Goal: Task Accomplishment & Management: Use online tool/utility

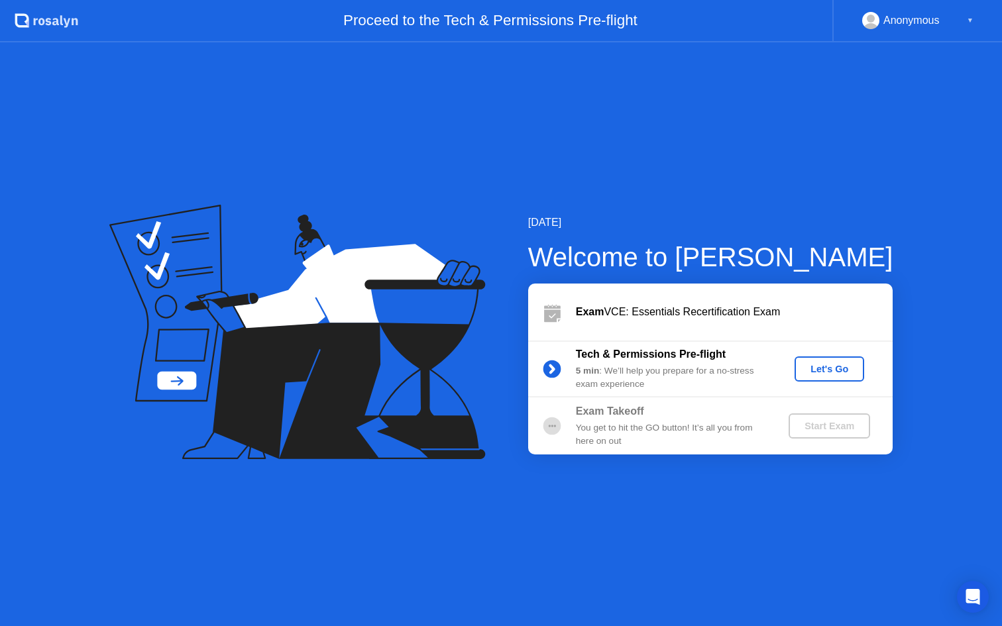
click at [826, 372] on div "Let's Go" at bounding box center [829, 369] width 59 height 11
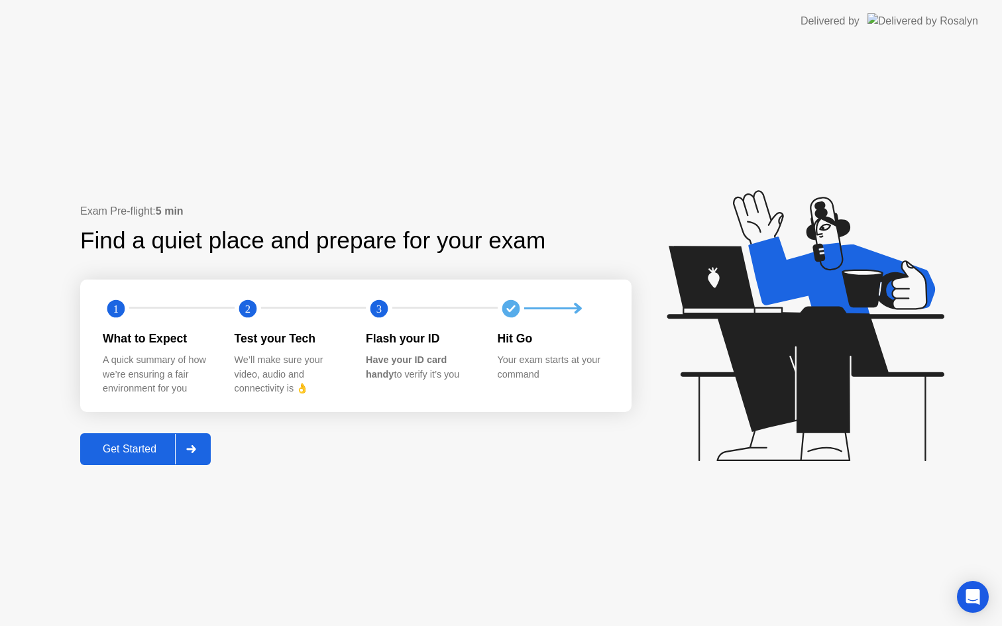
click at [144, 445] on div "Get Started" at bounding box center [129, 449] width 91 height 12
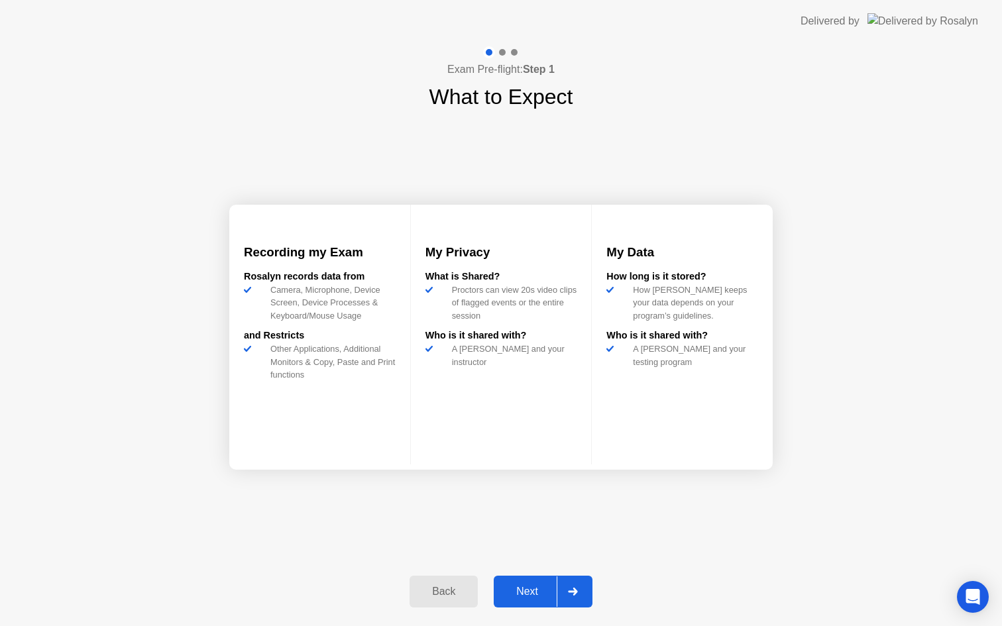
click at [521, 601] on button "Next" at bounding box center [543, 592] width 99 height 32
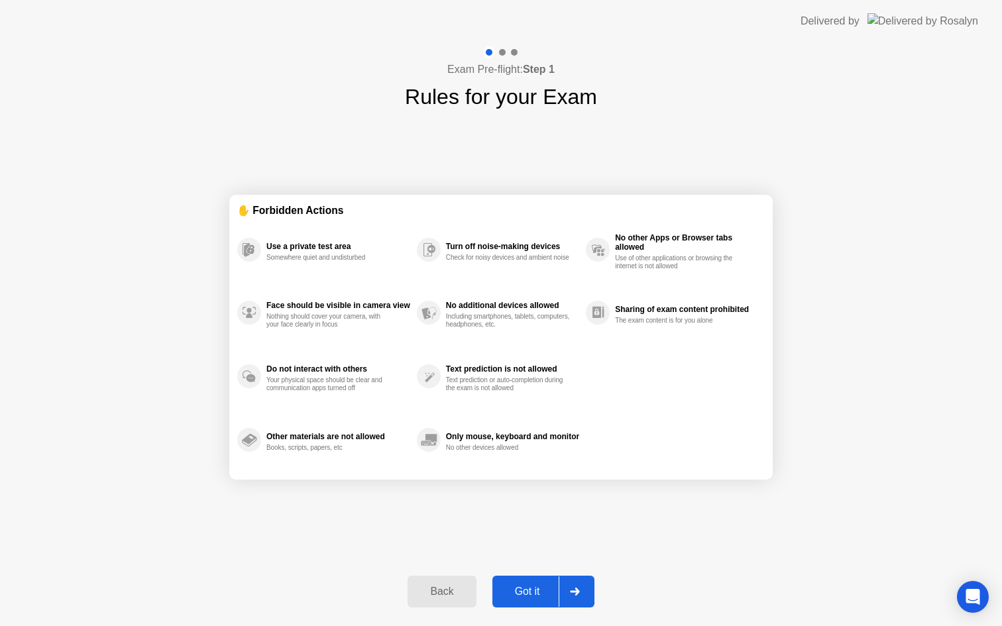
click at [532, 593] on div "Got it" at bounding box center [527, 592] width 62 height 12
select select "Available cameras"
select select "Available speakers"
select select "Available microphones"
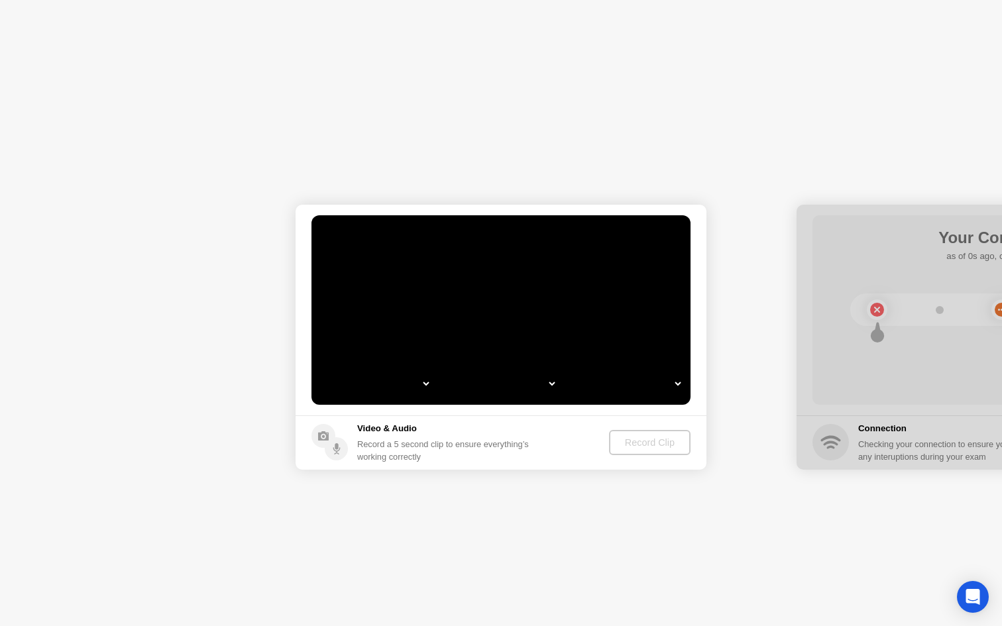
select select "**********"
select select "*******"
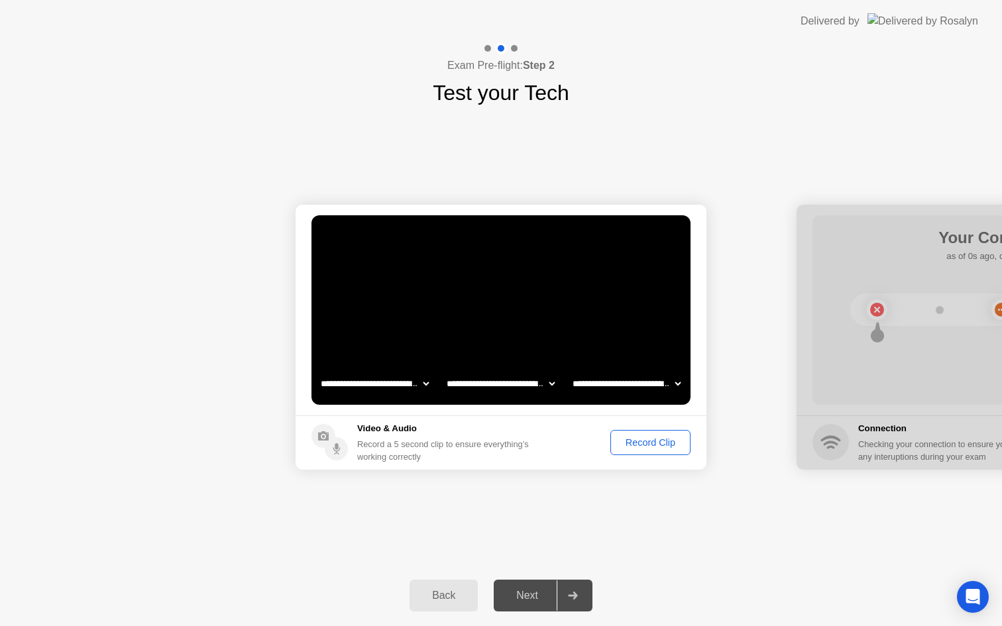
drag, startPoint x: 883, startPoint y: 400, endPoint x: 733, endPoint y: 404, distance: 149.8
click at [536, 594] on div "Next" at bounding box center [527, 596] width 59 height 12
click at [621, 530] on div "**********" at bounding box center [501, 337] width 1002 height 457
click at [653, 445] on div "Record Clip" at bounding box center [650, 442] width 71 height 11
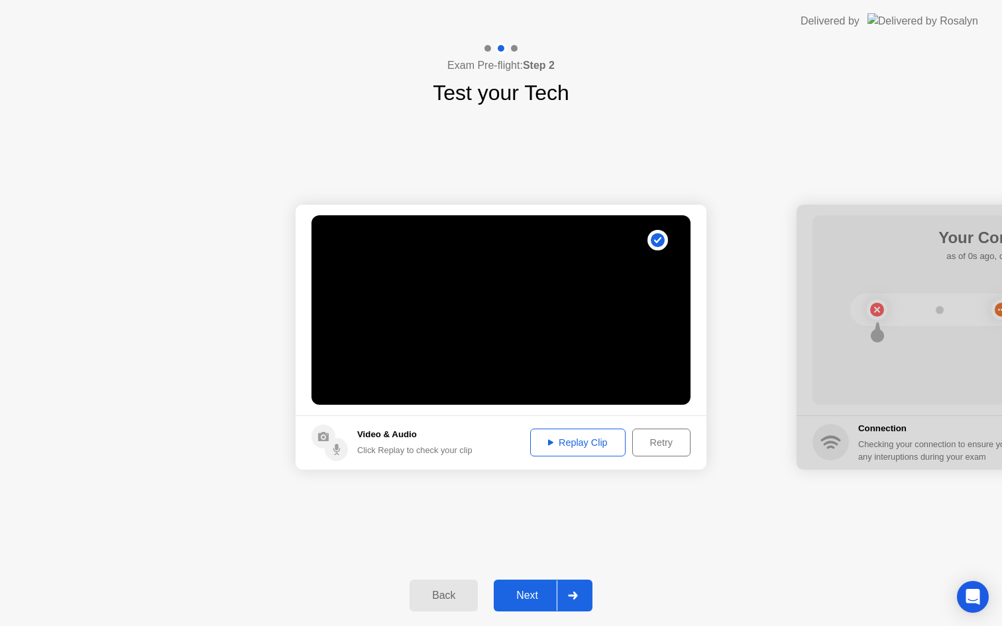
click at [586, 441] on div "Replay Clip" at bounding box center [578, 442] width 86 height 11
click at [531, 604] on button "Next" at bounding box center [543, 596] width 99 height 32
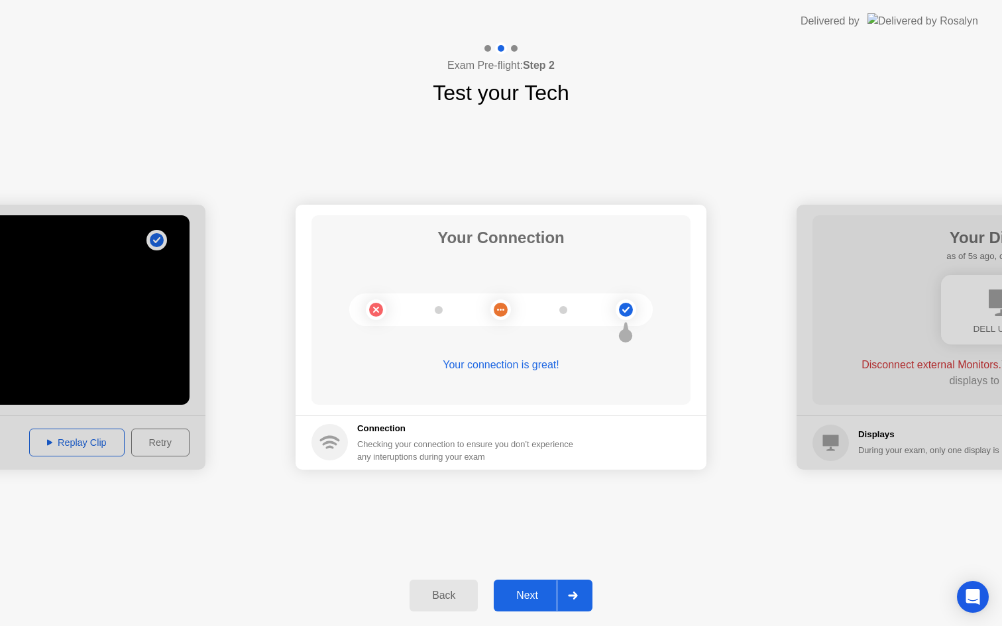
click at [528, 592] on div "Next" at bounding box center [527, 596] width 59 height 12
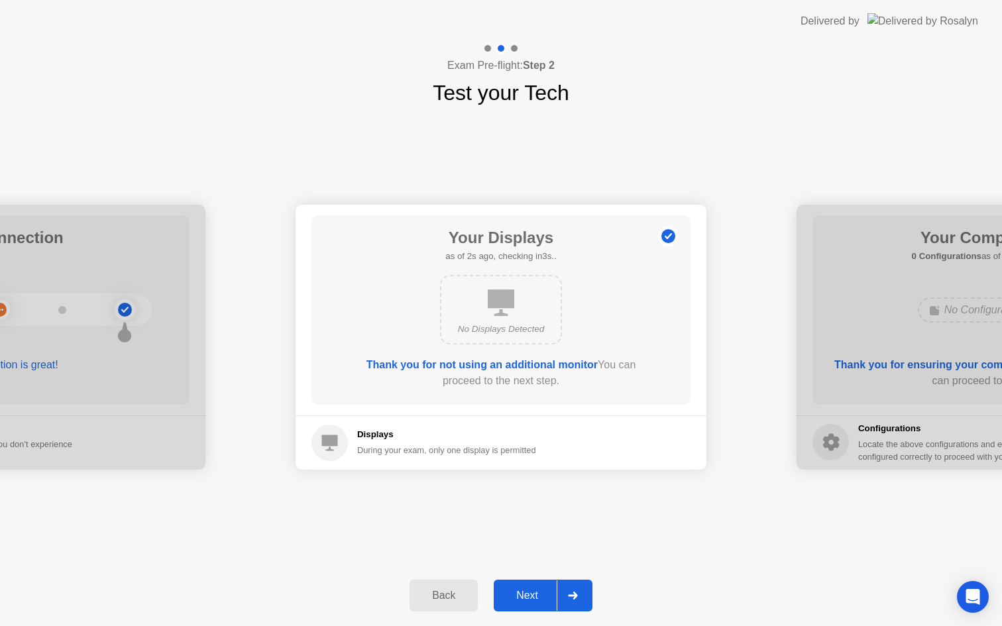
click at [526, 598] on div "Next" at bounding box center [527, 596] width 59 height 12
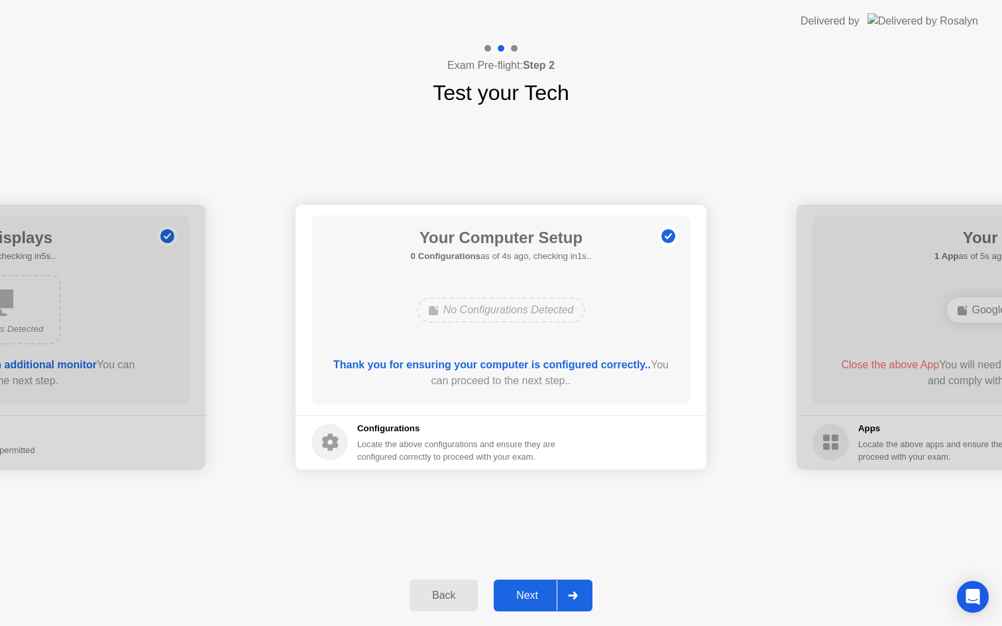
click at [537, 600] on div "Next" at bounding box center [527, 596] width 59 height 12
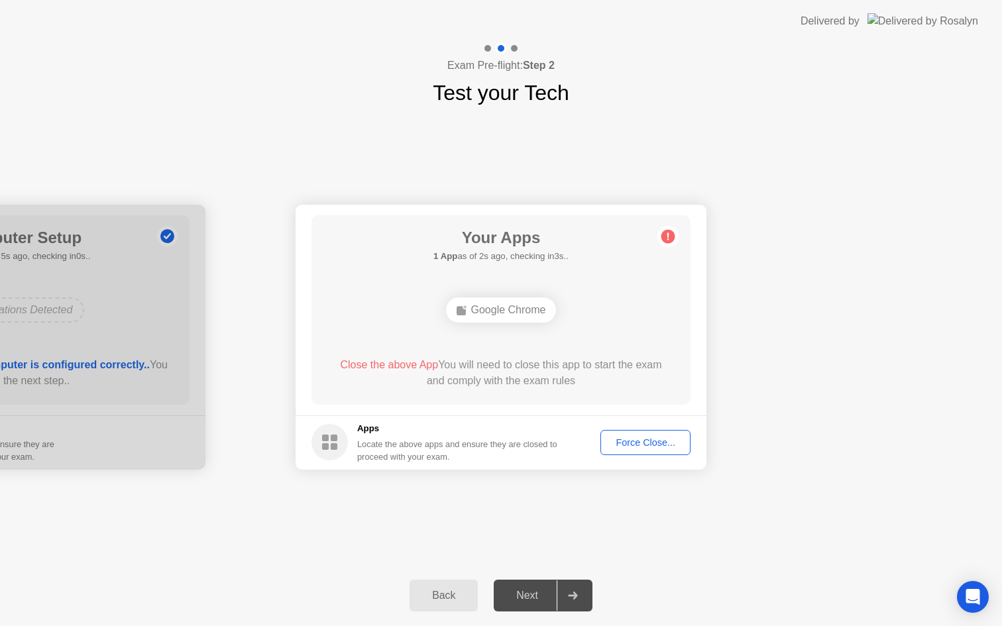
click at [588, 252] on div "Your Apps 1 App as of 2s ago, checking in3s.. Google Chrome Close the above App…" at bounding box center [500, 309] width 379 height 189
click at [419, 382] on div "Close the above App You will need to close this app to start the exam and compl…" at bounding box center [501, 373] width 341 height 32
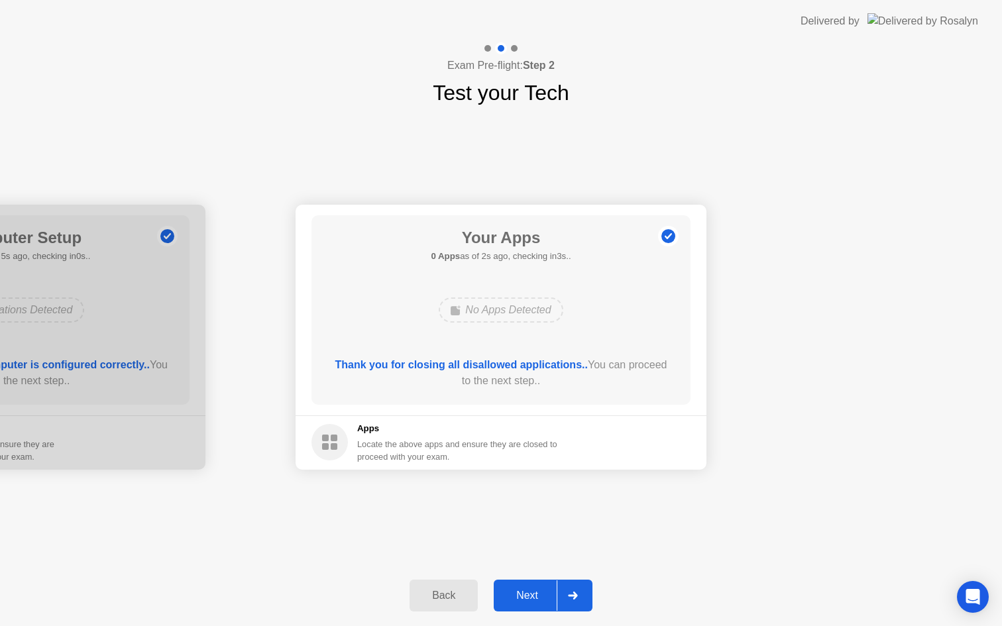
click at [535, 595] on div "Next" at bounding box center [527, 596] width 59 height 12
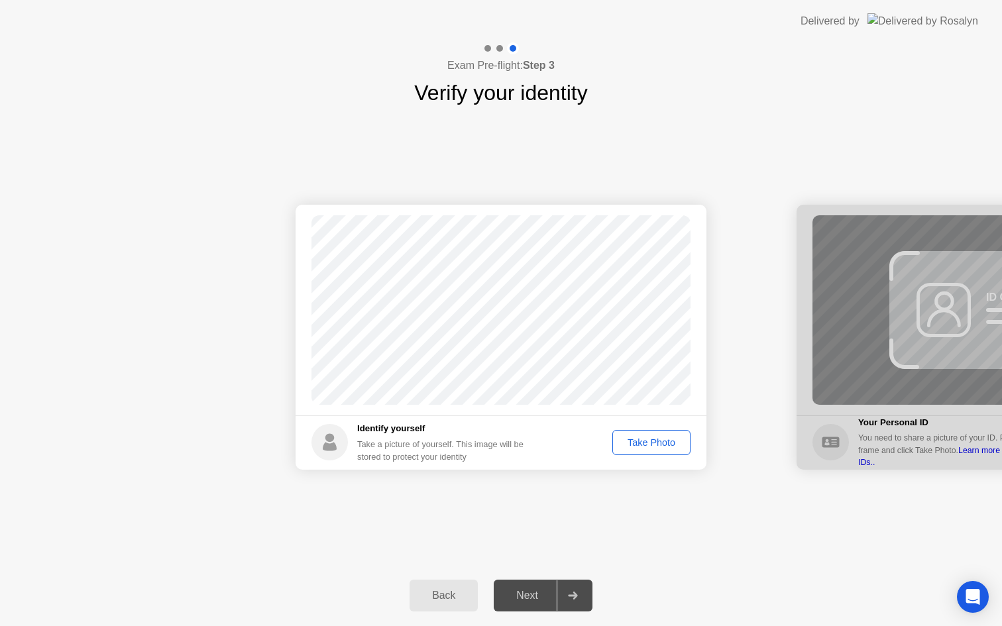
click at [652, 443] on div "Take Photo" at bounding box center [651, 442] width 69 height 11
click at [537, 604] on button "Next" at bounding box center [543, 596] width 99 height 32
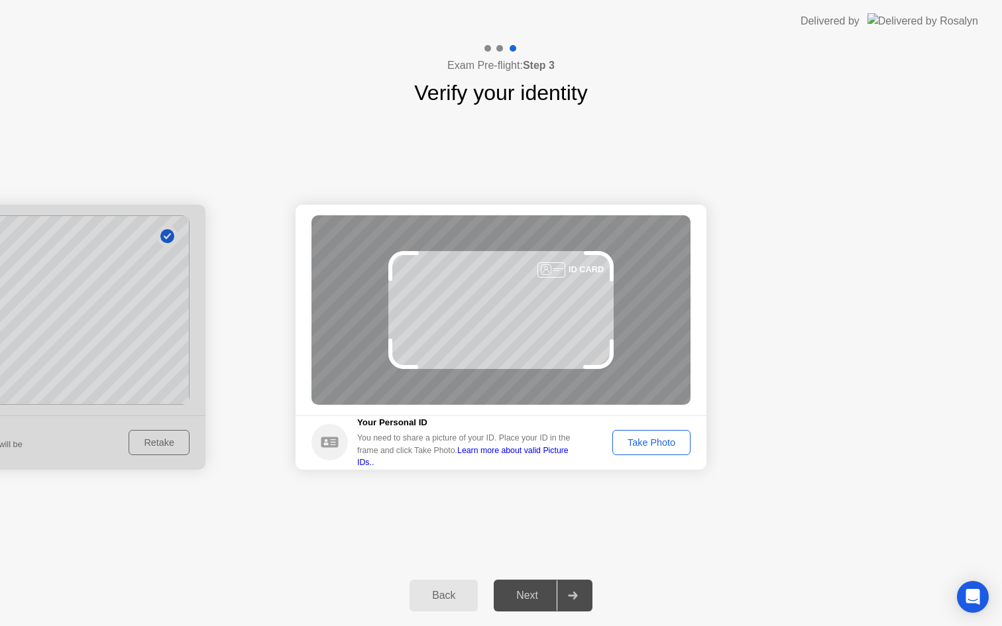
click at [639, 451] on button "Take Photo" at bounding box center [651, 442] width 78 height 25
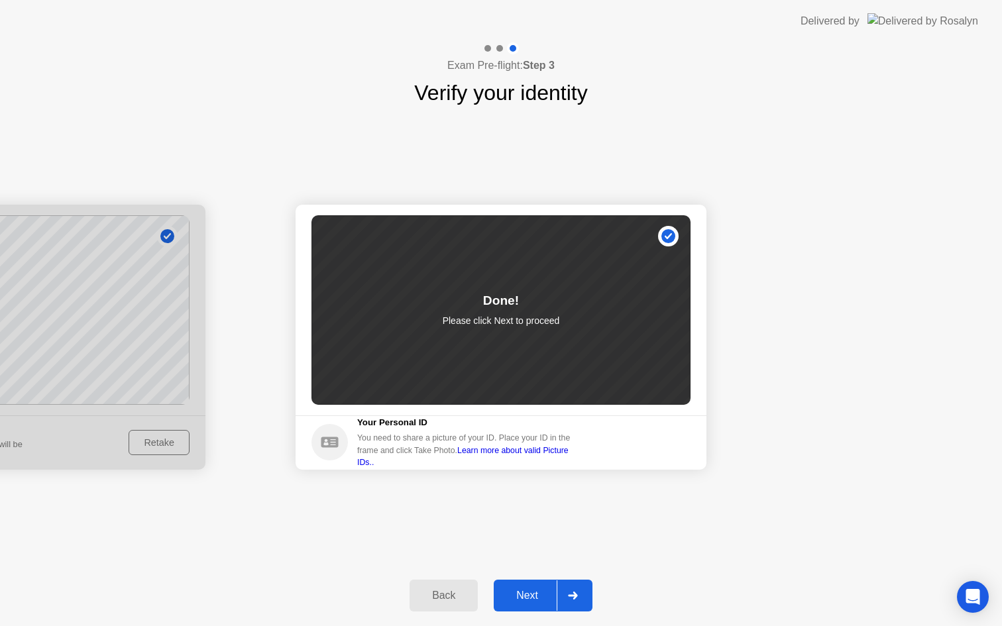
click at [552, 457] on link "Learn more about valid Picture IDs.." at bounding box center [462, 456] width 211 height 21
click at [532, 602] on div "Next" at bounding box center [527, 596] width 59 height 12
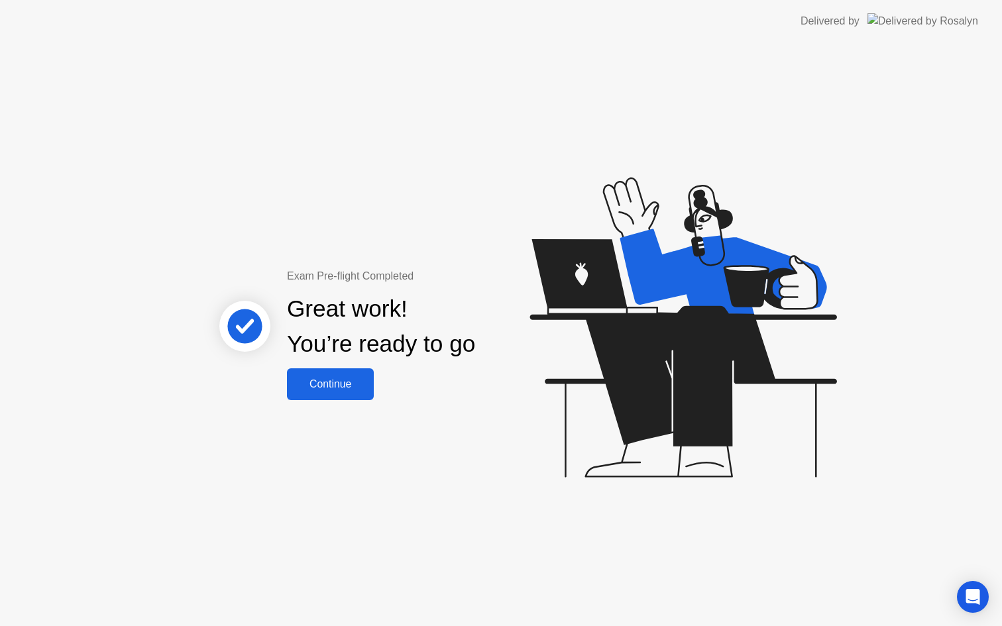
click at [335, 386] on div "Continue" at bounding box center [330, 384] width 79 height 12
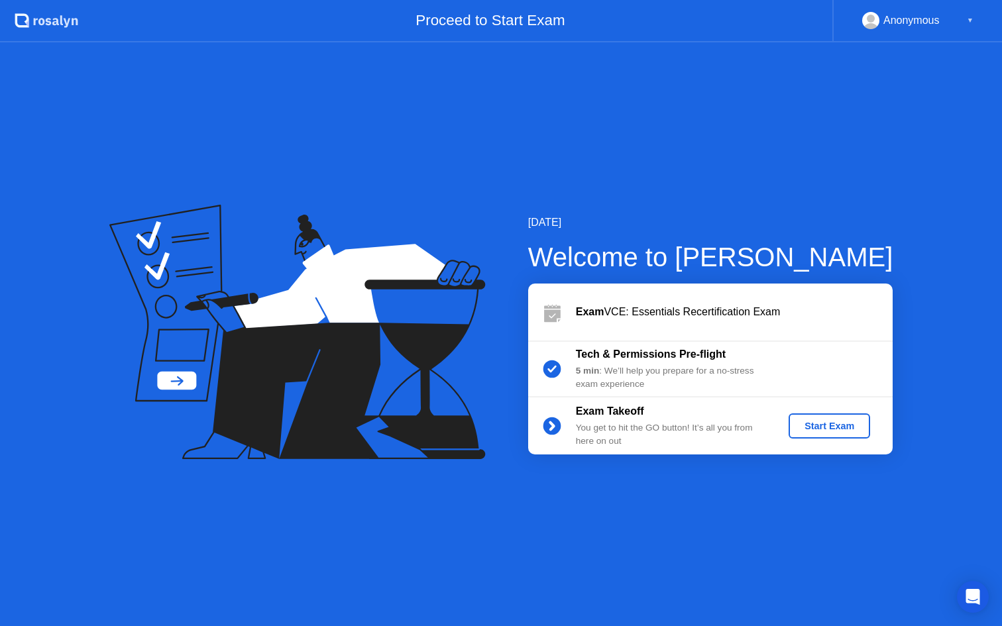
click at [817, 429] on div "Start Exam" at bounding box center [829, 426] width 71 height 11
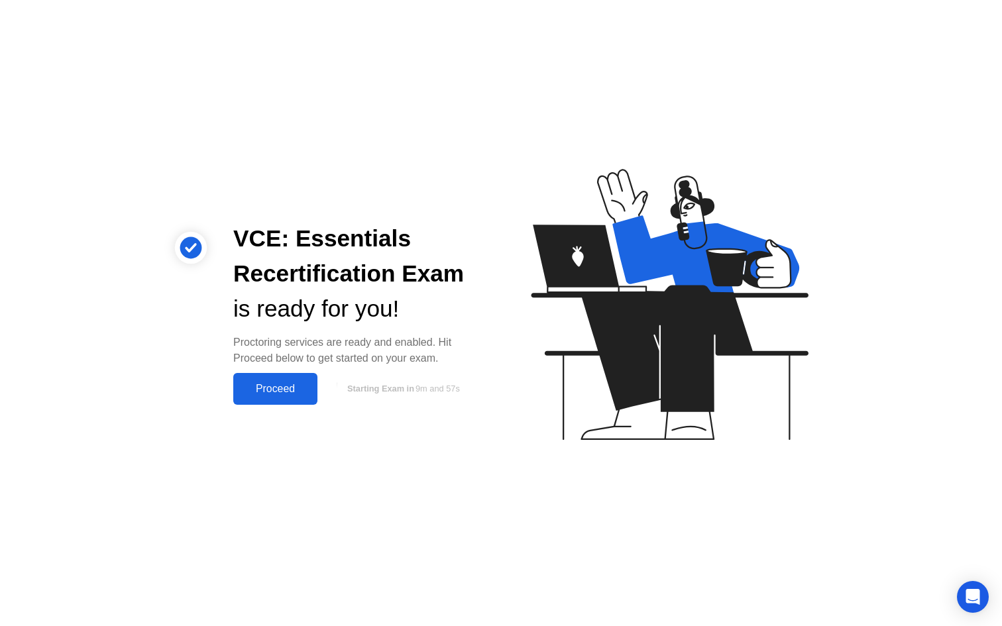
click at [266, 392] on div "Proceed" at bounding box center [275, 389] width 76 height 12
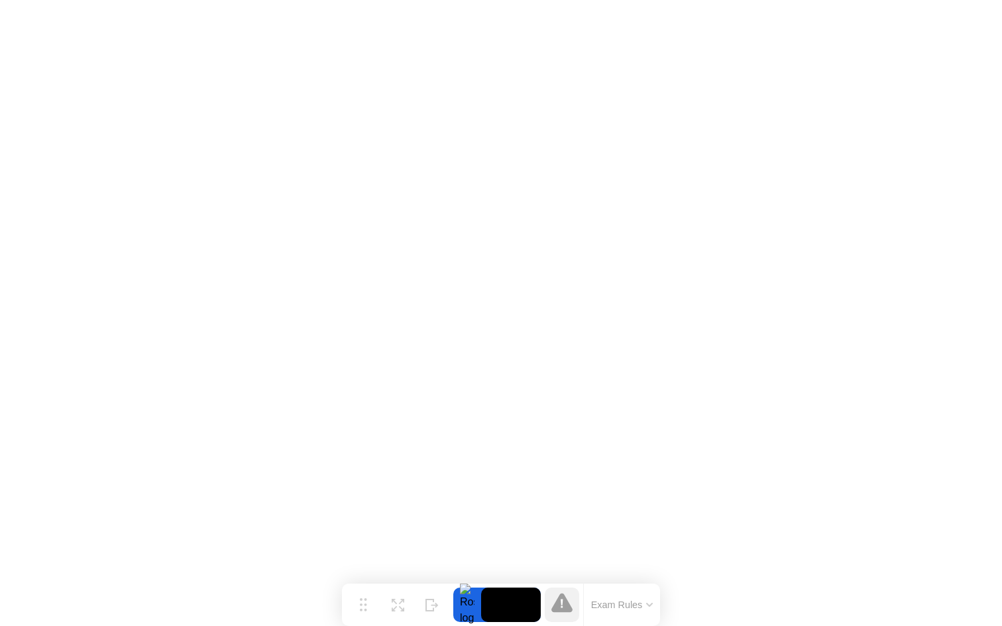
click at [561, 603] on icon at bounding box center [562, 604] width 2 height 9
click at [397, 600] on icon at bounding box center [398, 600] width 13 height 13
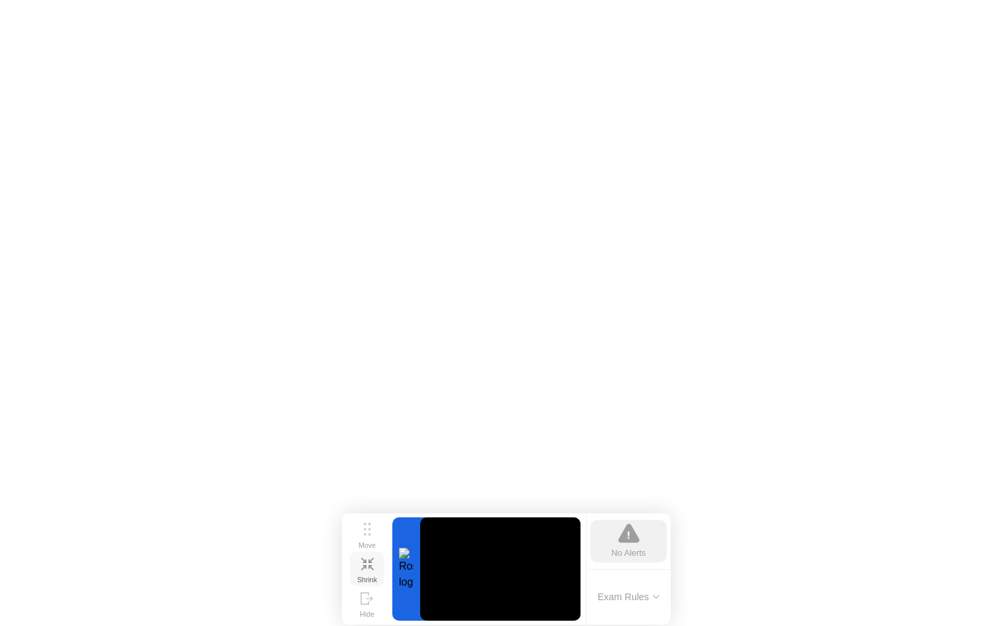
click at [658, 603] on button "Exam Rules" at bounding box center [629, 597] width 70 height 12
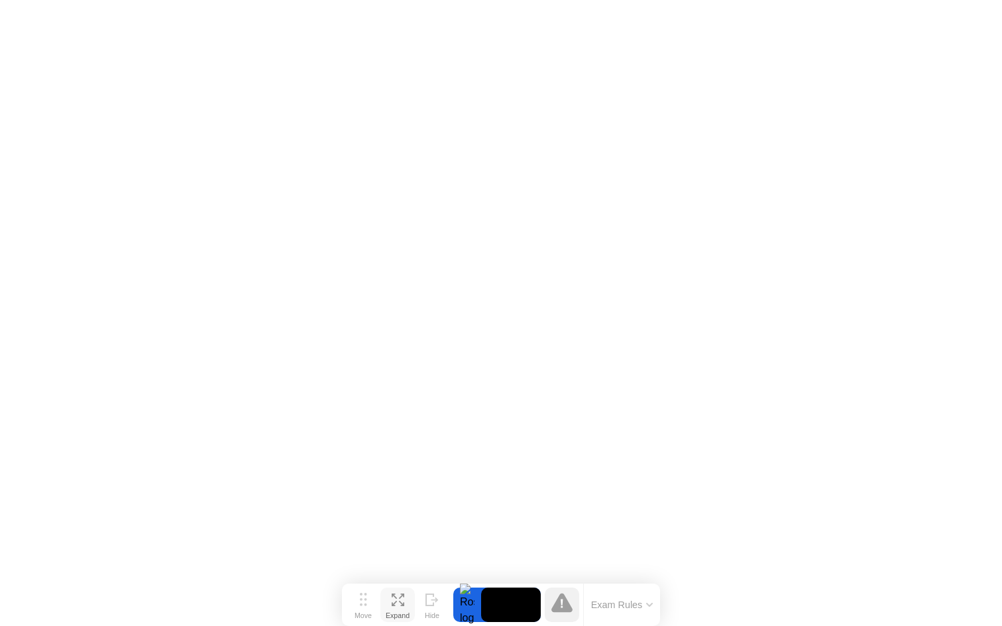
click at [462, 603] on div at bounding box center [467, 605] width 28 height 34
click at [525, 607] on video at bounding box center [511, 605] width 60 height 34
click at [404, 604] on button "Expand" at bounding box center [397, 605] width 34 height 34
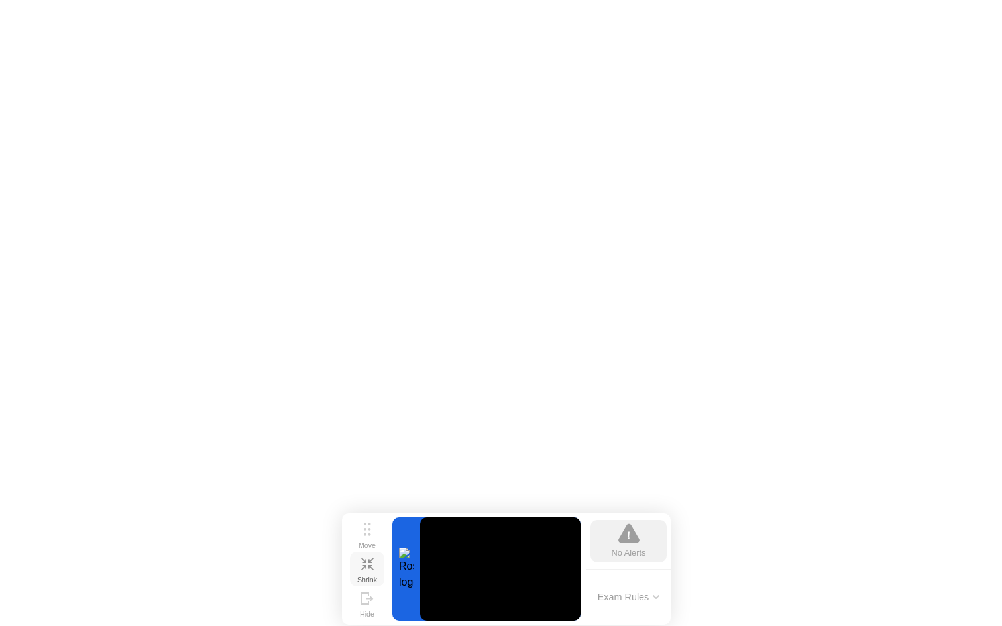
click at [363, 576] on div "Shrink" at bounding box center [367, 580] width 20 height 8
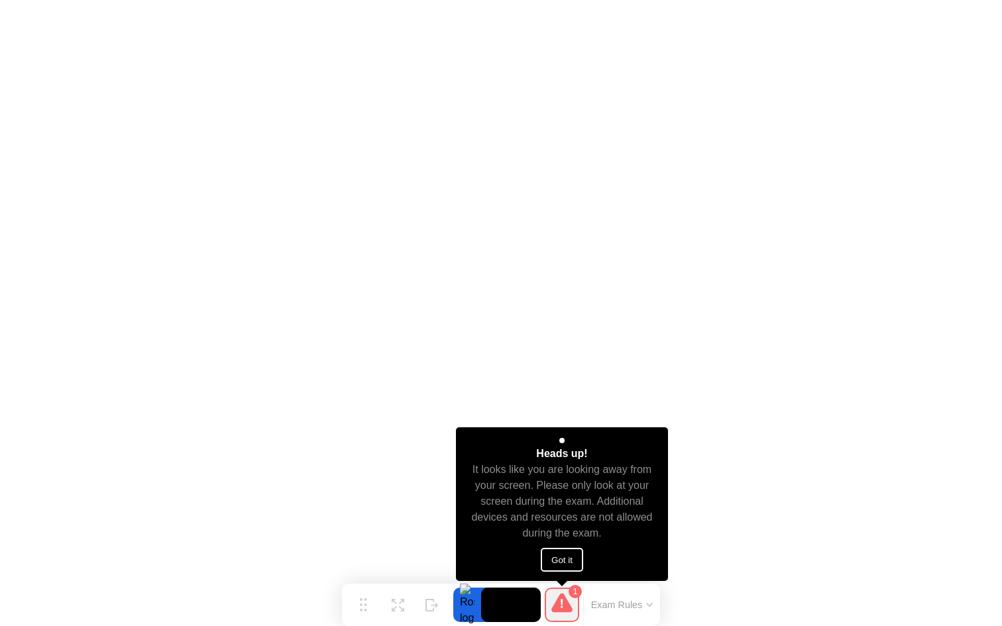
click at [568, 561] on button "Got it" at bounding box center [562, 560] width 42 height 24
click div
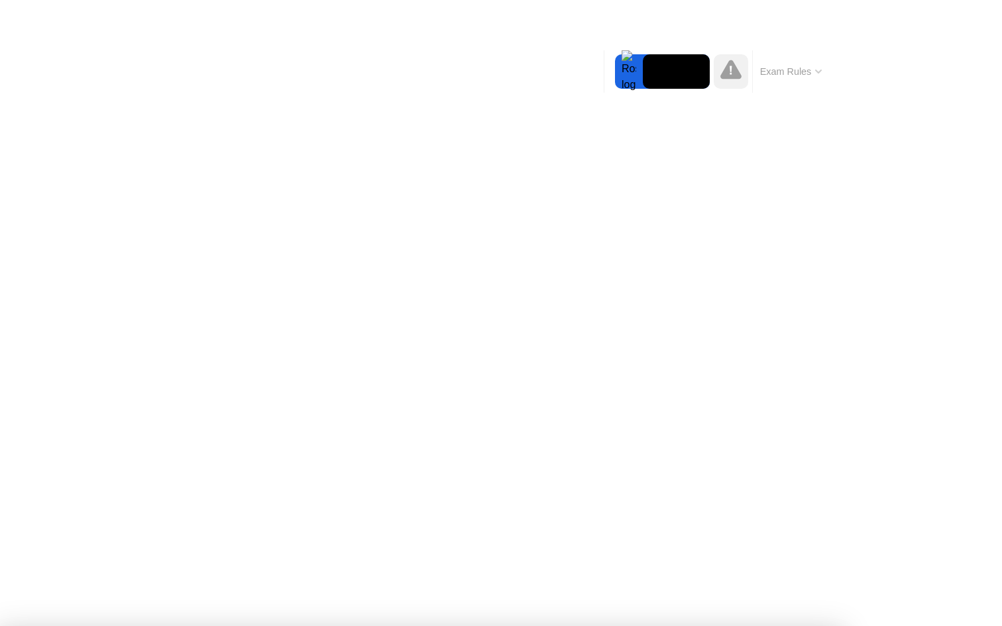
click at [166, 625] on div at bounding box center [501, 626] width 1002 height 0
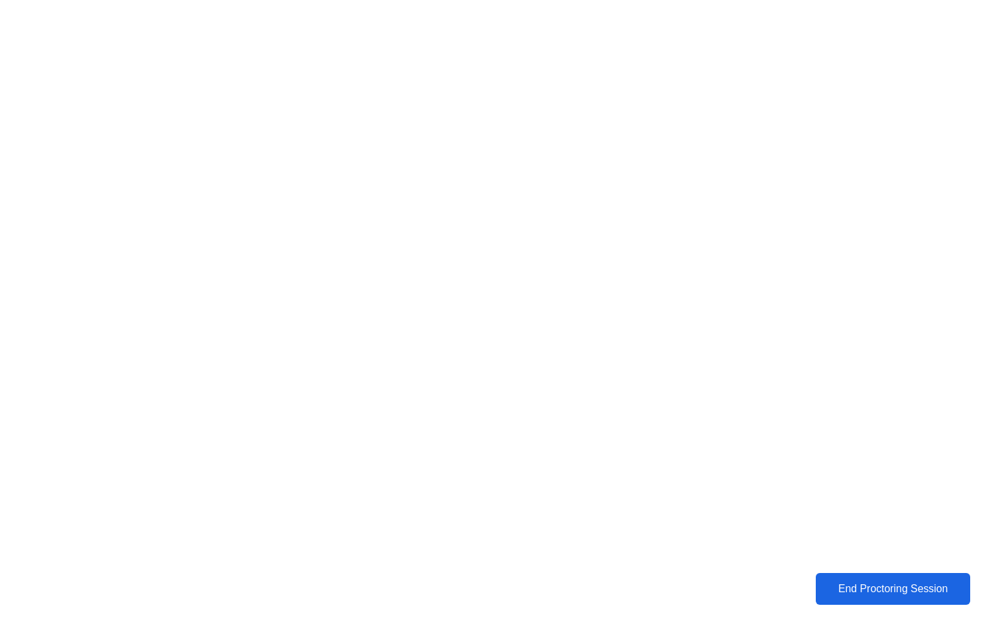
click at [896, 593] on div "End Proctoring Session" at bounding box center [892, 589] width 147 height 12
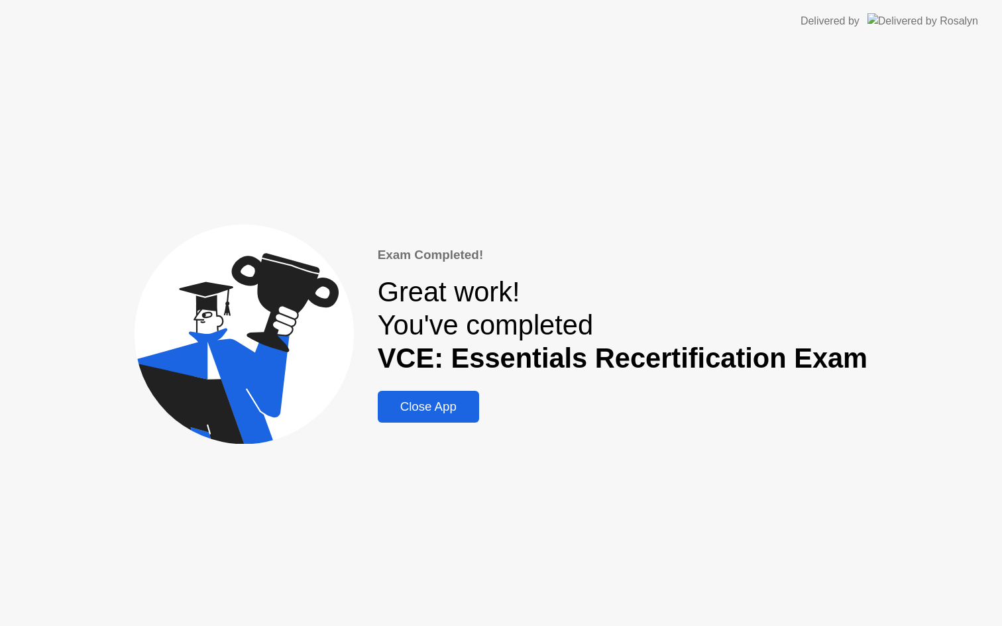
click at [466, 409] on div "Close App" at bounding box center [428, 407] width 93 height 15
